Goal: Find specific page/section: Find specific page/section

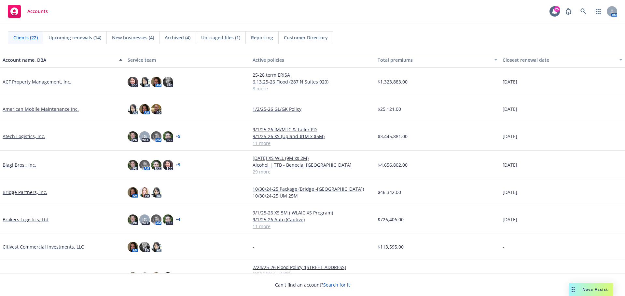
click at [36, 81] on link "ACF Property Management, Inc." at bounding box center [37, 81] width 69 height 7
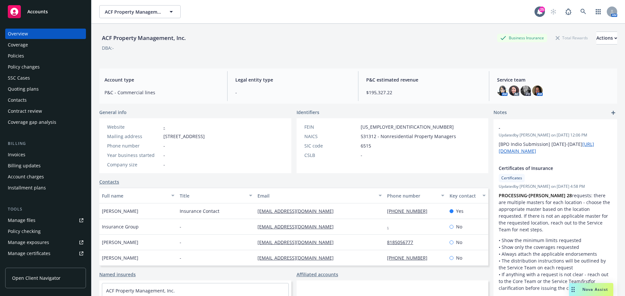
click at [31, 56] on div "Policies" at bounding box center [45, 56] width 75 height 10
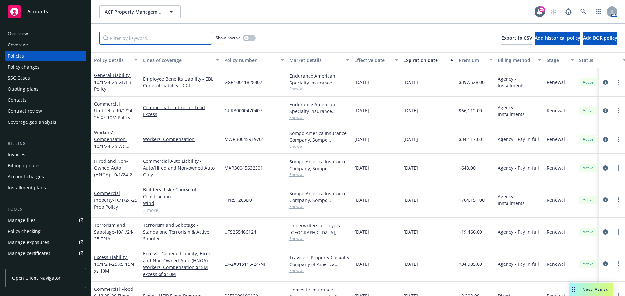
click at [175, 38] on input "Filter by keyword..." at bounding box center [155, 38] width 113 height 13
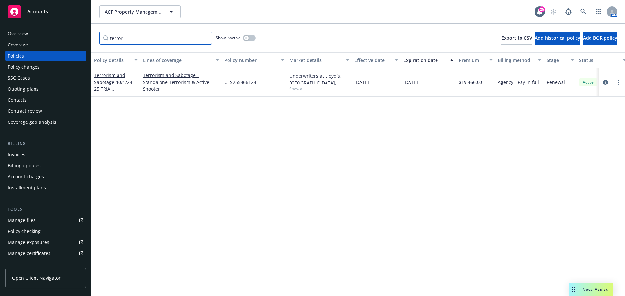
type input "terror"
click at [251, 82] on span "UTS255466124" at bounding box center [240, 82] width 32 height 7
copy span "UTS255466124"
click at [243, 39] on button "button" at bounding box center [249, 38] width 12 height 7
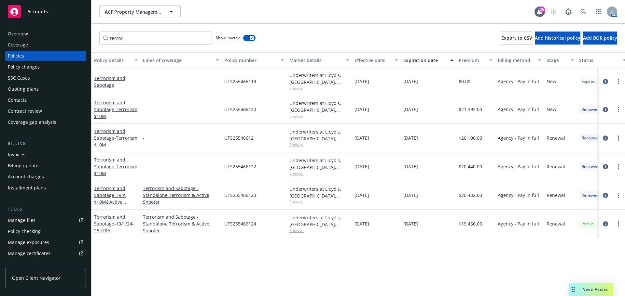
click at [35, 12] on span "Accounts" at bounding box center [37, 11] width 20 height 5
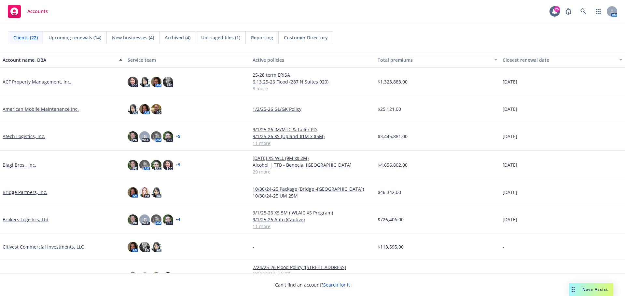
click at [31, 109] on link "American Mobile Maintenance Inc." at bounding box center [41, 109] width 76 height 7
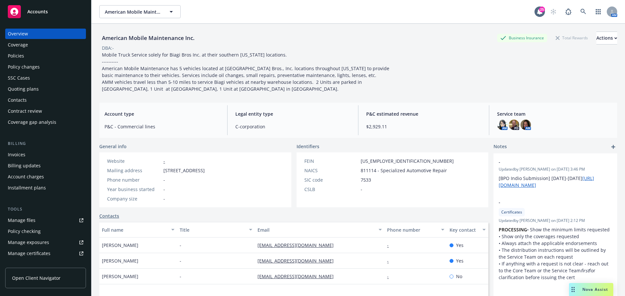
click at [20, 57] on div "Policies" at bounding box center [16, 56] width 16 height 10
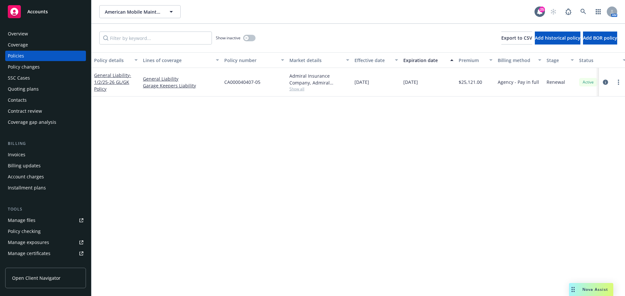
click at [39, 10] on span "Accounts" at bounding box center [37, 11] width 20 height 5
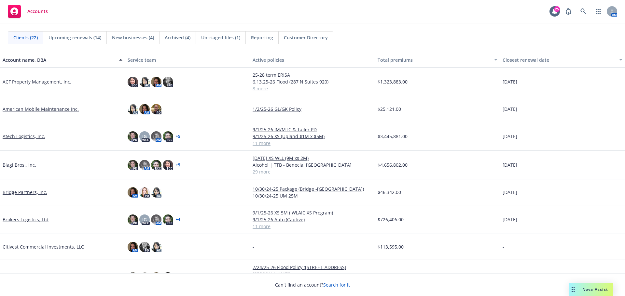
click at [19, 166] on link "Biagi Bros., Inc." at bounding box center [20, 165] width 34 height 7
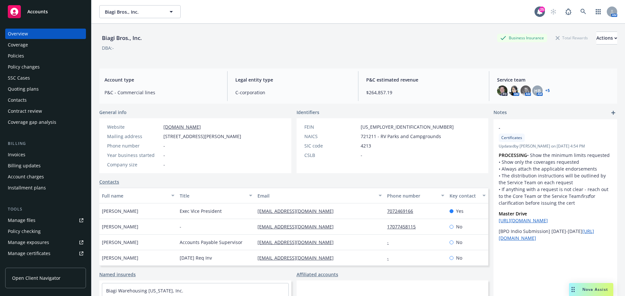
click at [22, 58] on div "Policies" at bounding box center [16, 56] width 16 height 10
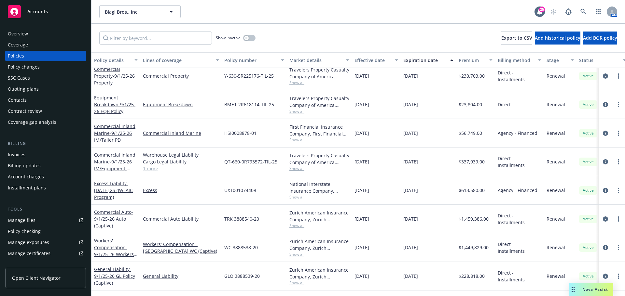
scroll to position [535, 0]
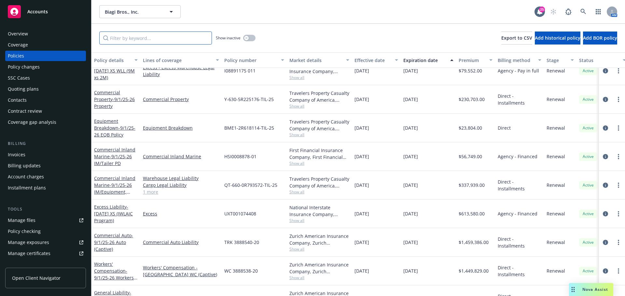
click at [146, 39] on input "Filter by keyword..." at bounding box center [155, 38] width 113 height 13
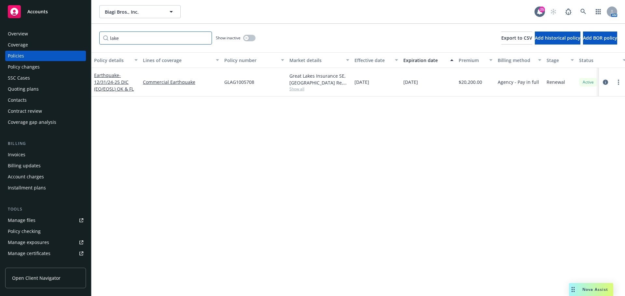
scroll to position [0, 0]
type input "l"
type input "w"
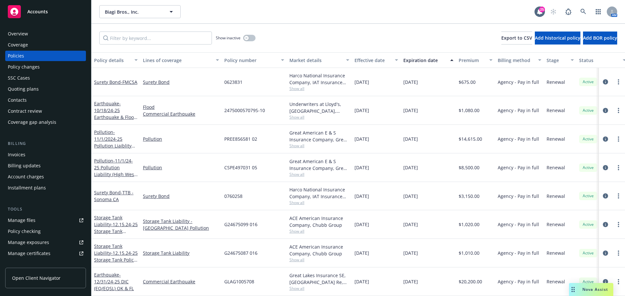
click at [53, 14] on div "Accounts" at bounding box center [45, 11] width 75 height 13
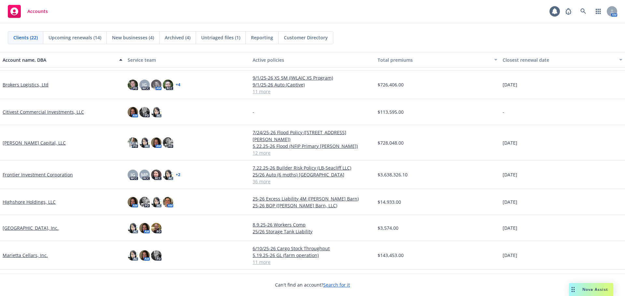
scroll to position [163, 0]
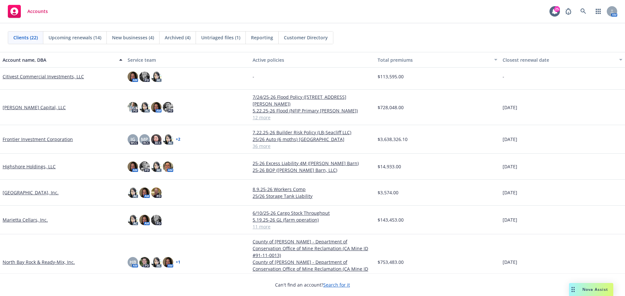
click at [37, 189] on link "[GEOGRAPHIC_DATA], Inc." at bounding box center [31, 192] width 56 height 7
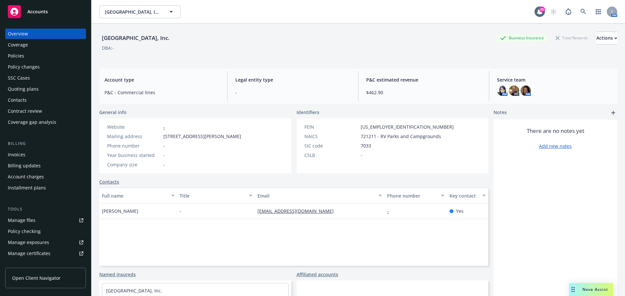
click at [22, 55] on div "Policies" at bounding box center [16, 56] width 16 height 10
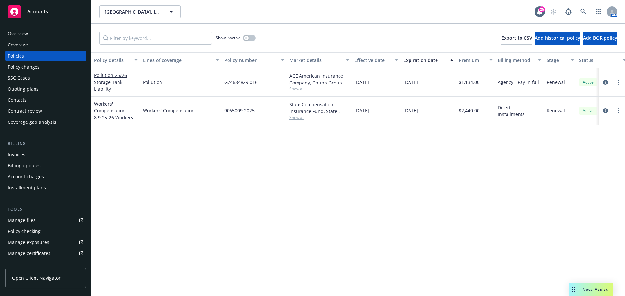
click at [26, 16] on div "Accounts" at bounding box center [45, 11] width 75 height 13
